Goal: Task Accomplishment & Management: Manage account settings

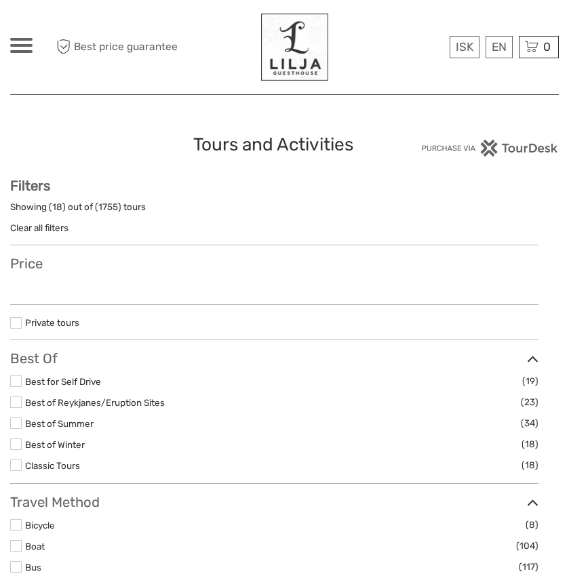
select select
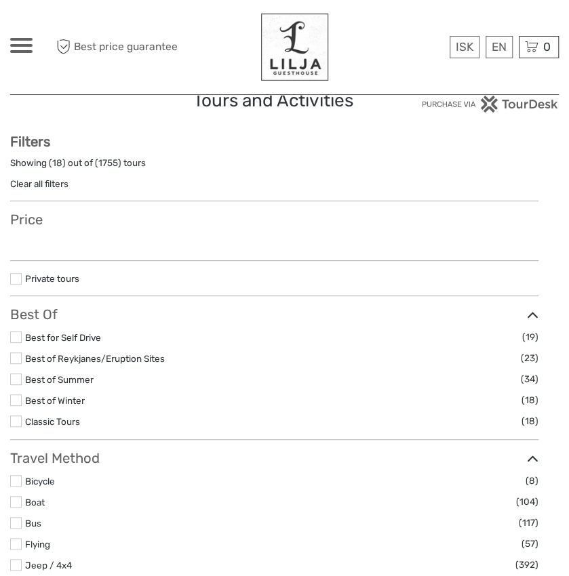
select select
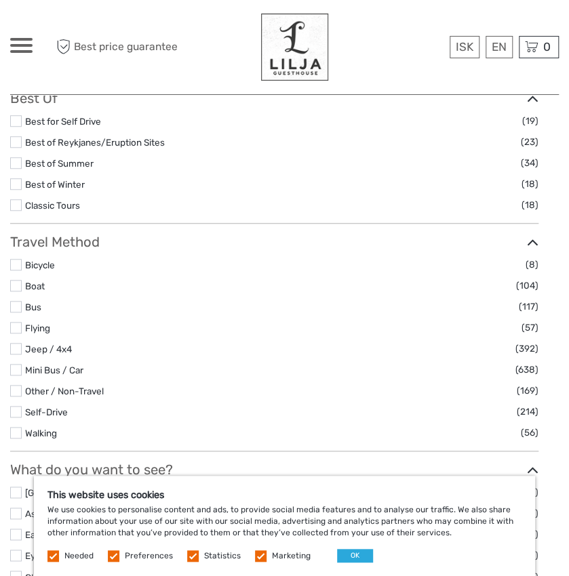
scroll to position [287, 0]
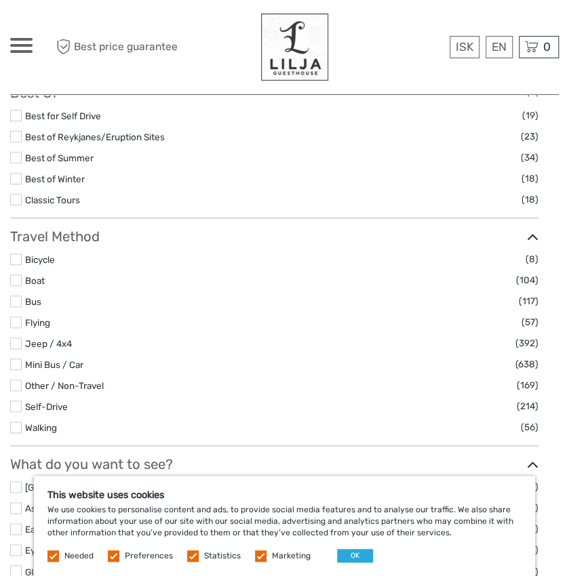
click at [115, 558] on label at bounding box center [114, 556] width 12 height 12
click at [0, 0] on input "checkbox" at bounding box center [0, 0] width 0 height 0
click at [188, 555] on label at bounding box center [193, 556] width 12 height 12
click at [0, 0] on input "checkbox" at bounding box center [0, 0] width 0 height 0
click at [260, 552] on label at bounding box center [261, 556] width 12 height 12
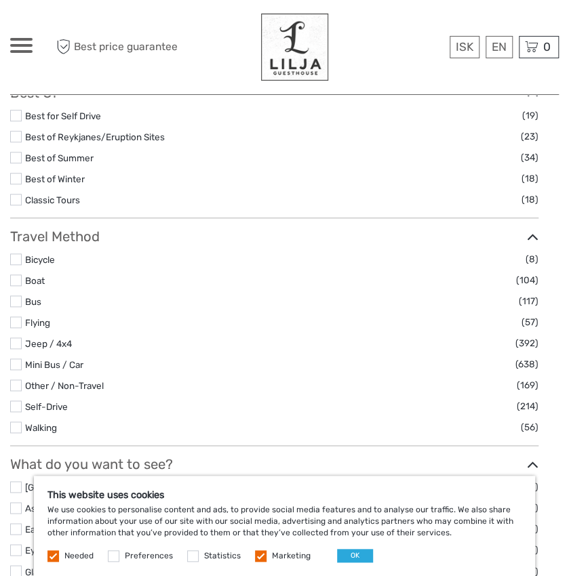
click at [0, 0] on input "checkbox" at bounding box center [0, 0] width 0 height 0
click at [55, 555] on label at bounding box center [53, 556] width 12 height 12
click at [357, 558] on button "OK" at bounding box center [355, 556] width 36 height 14
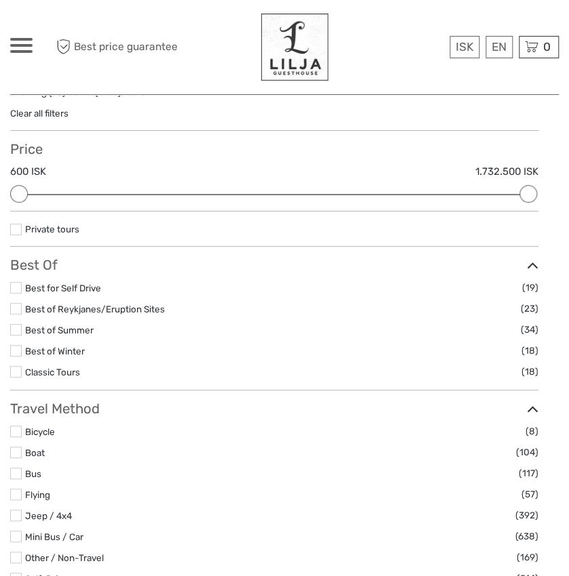
scroll to position [16, 0]
